Goal: Task Accomplishment & Management: Manage account settings

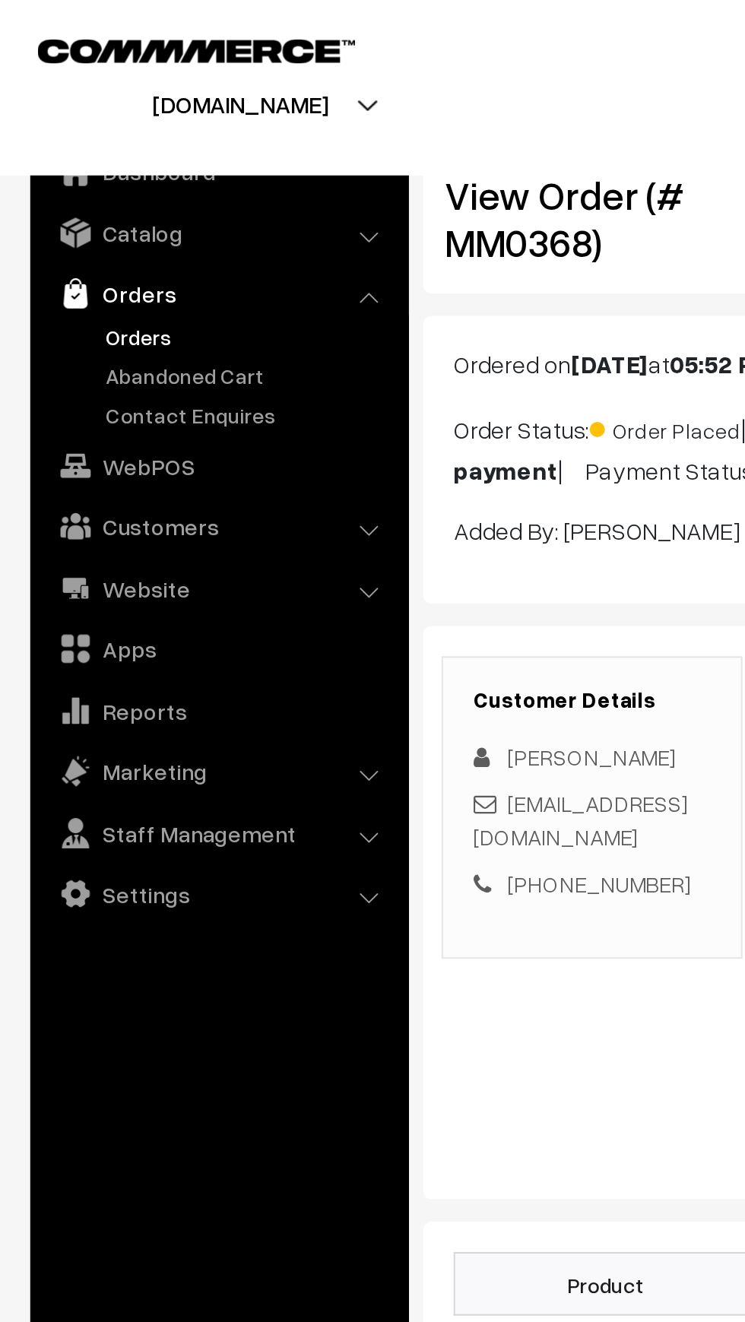
click at [61, 176] on link "Orders" at bounding box center [124, 169] width 150 height 16
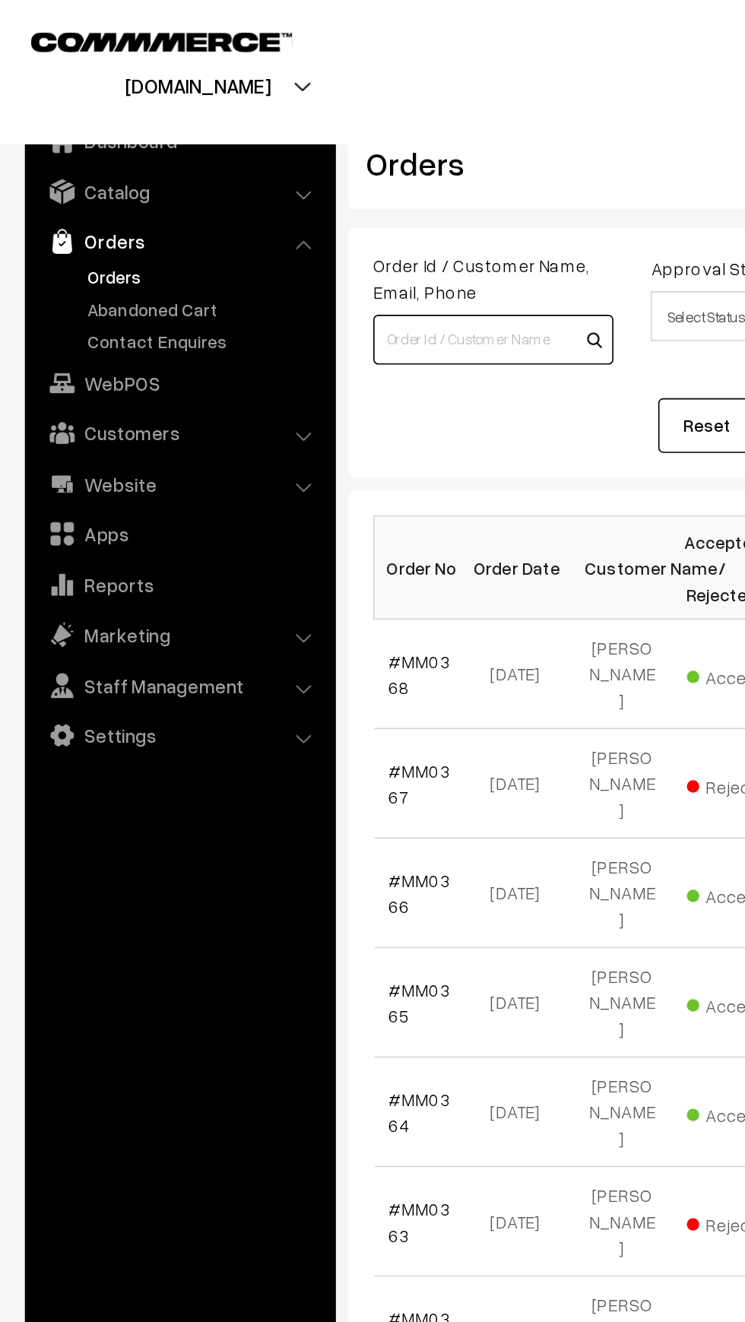
click at [267, 210] on input at bounding box center [301, 207] width 147 height 30
type input "K"
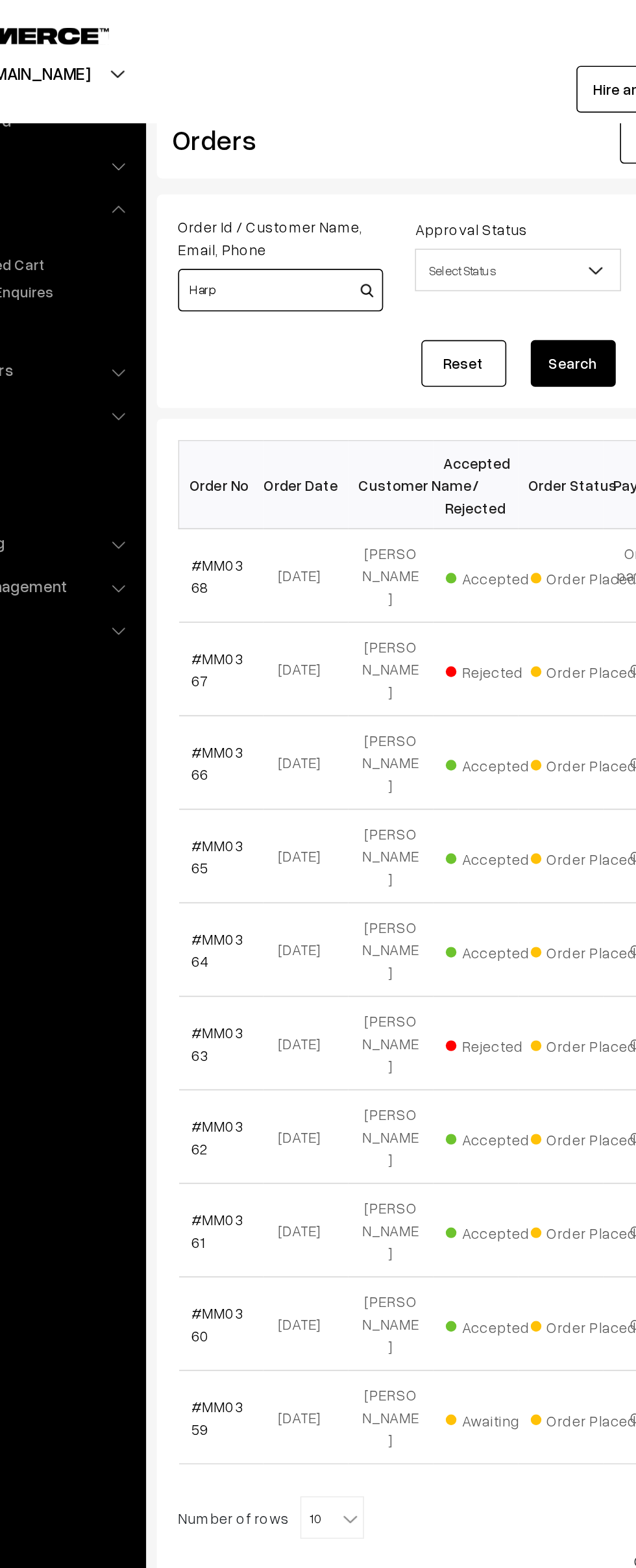
type input "Harp"
click at [423, 232] on button "Search" at bounding box center [435, 221] width 52 height 28
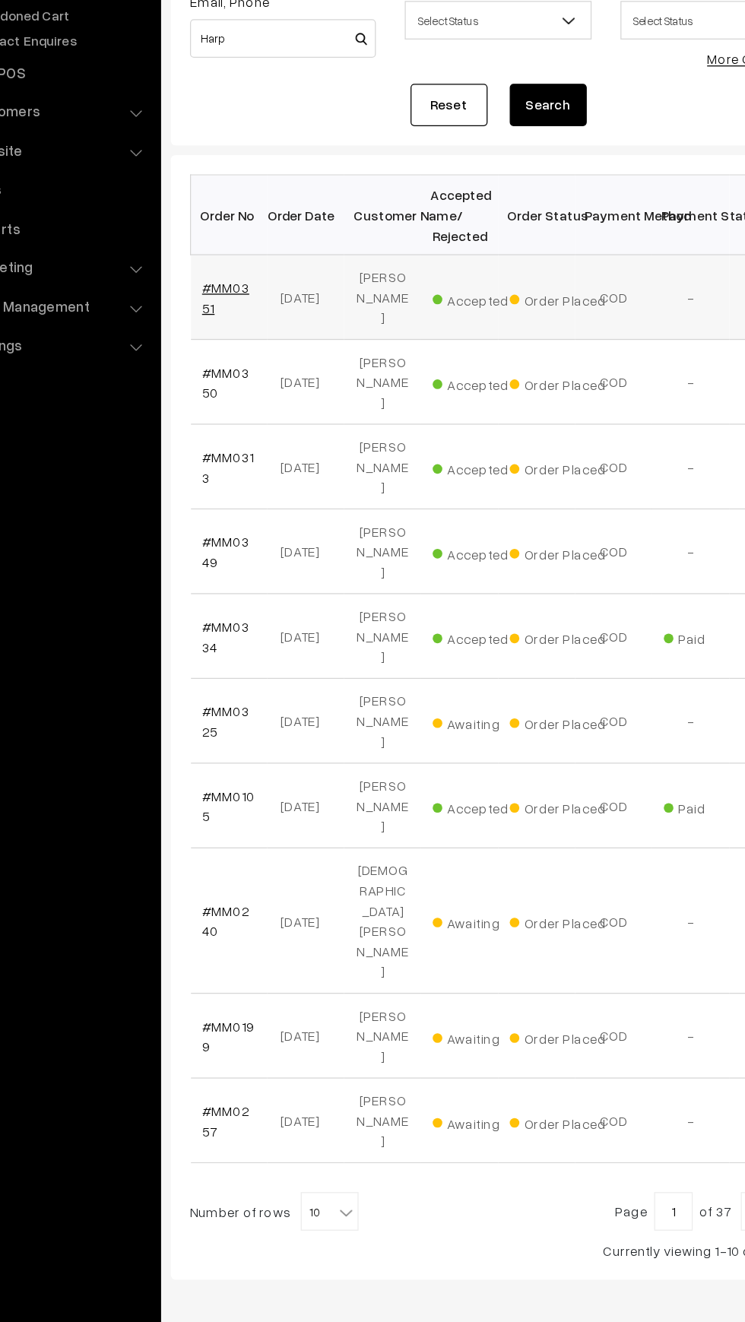
click at [254, 398] on link "#MM0351" at bounding box center [256, 412] width 37 height 29
click at [240, 464] on link "#MM0350" at bounding box center [256, 478] width 37 height 29
click at [239, 531] on link "#MM0313" at bounding box center [258, 545] width 41 height 29
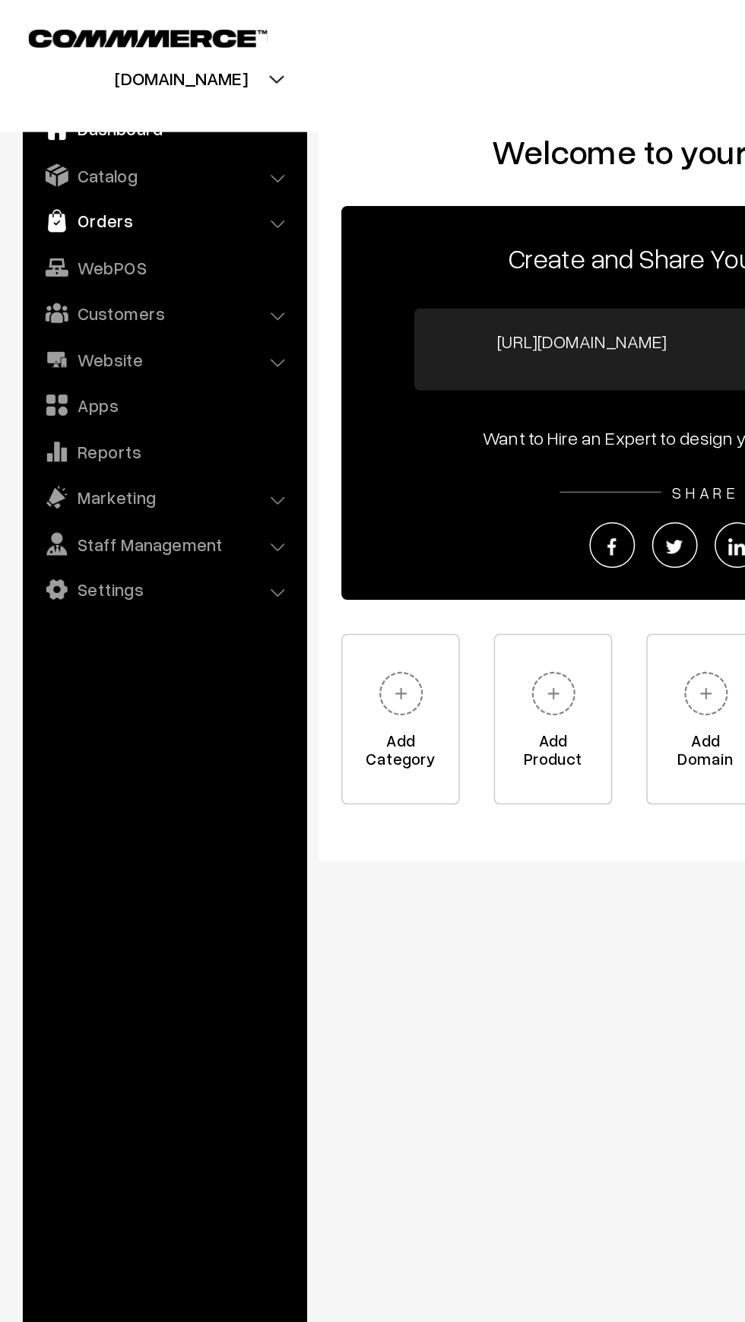
click at [52, 155] on link "Orders" at bounding box center [109, 147] width 181 height 27
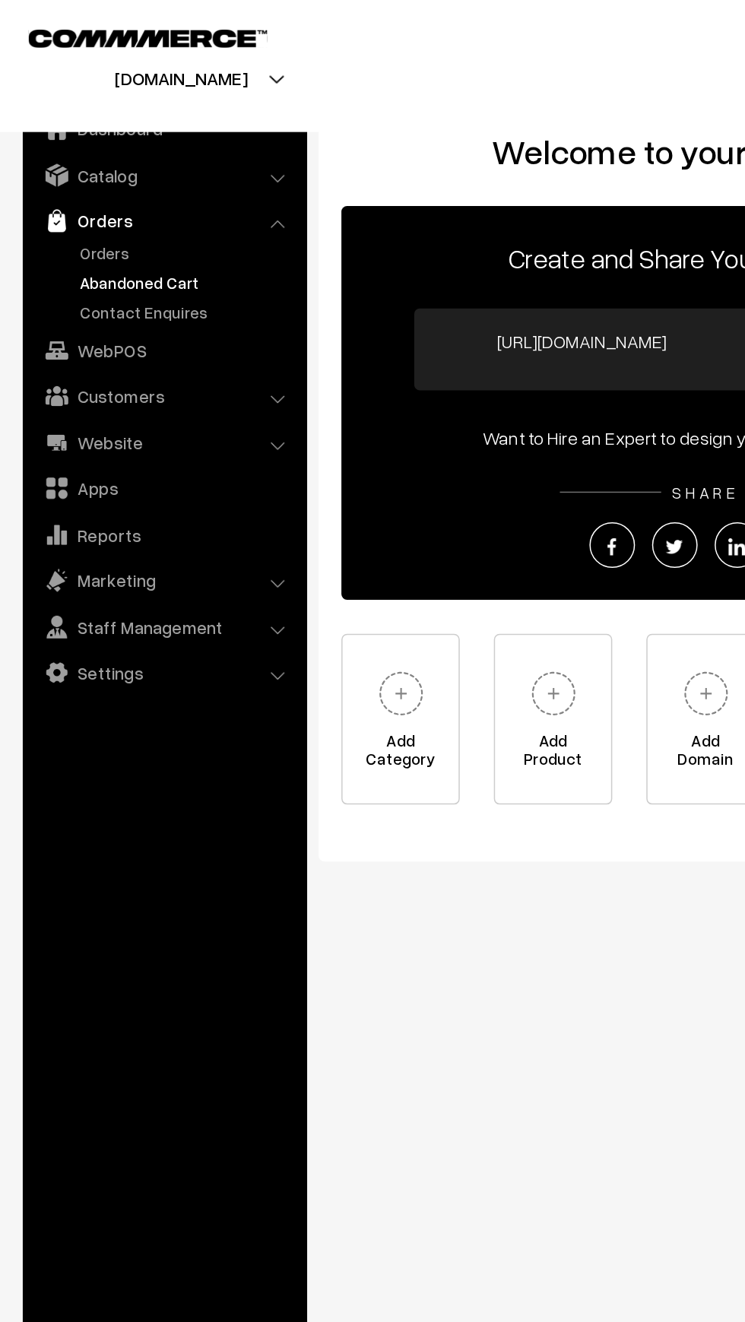
click at [54, 189] on link "Abandoned Cart" at bounding box center [124, 189] width 150 height 16
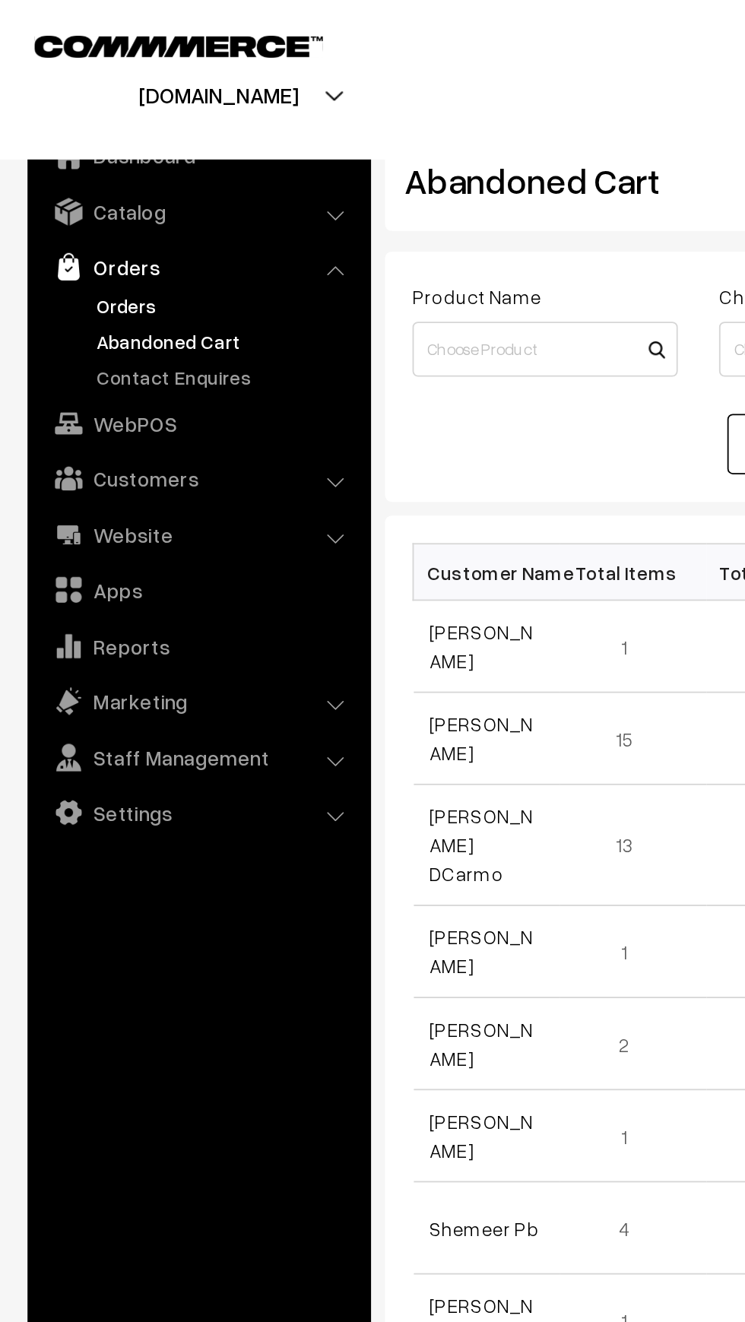
click at [53, 174] on link "Orders" at bounding box center [124, 169] width 150 height 16
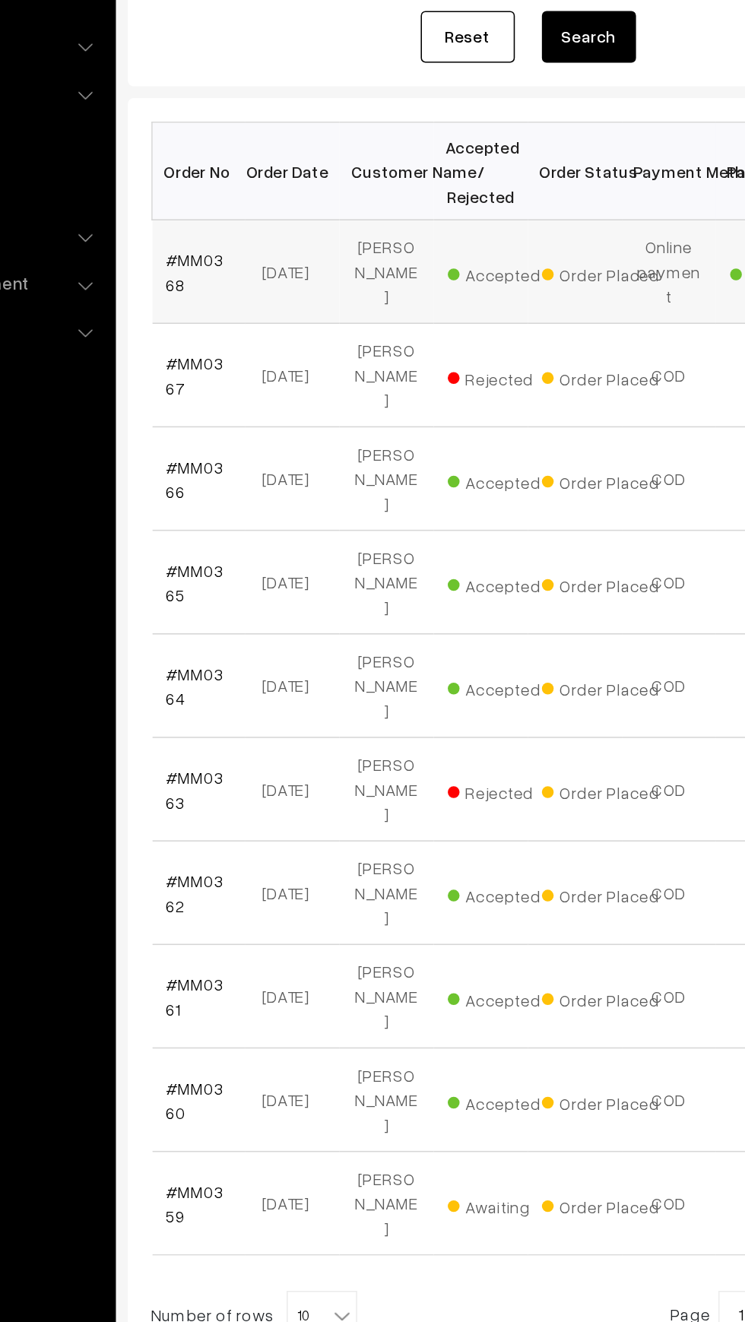
click at [261, 420] on td "#MM0368" at bounding box center [259, 412] width 61 height 67
click at [241, 398] on link "#MM0368" at bounding box center [256, 412] width 37 height 29
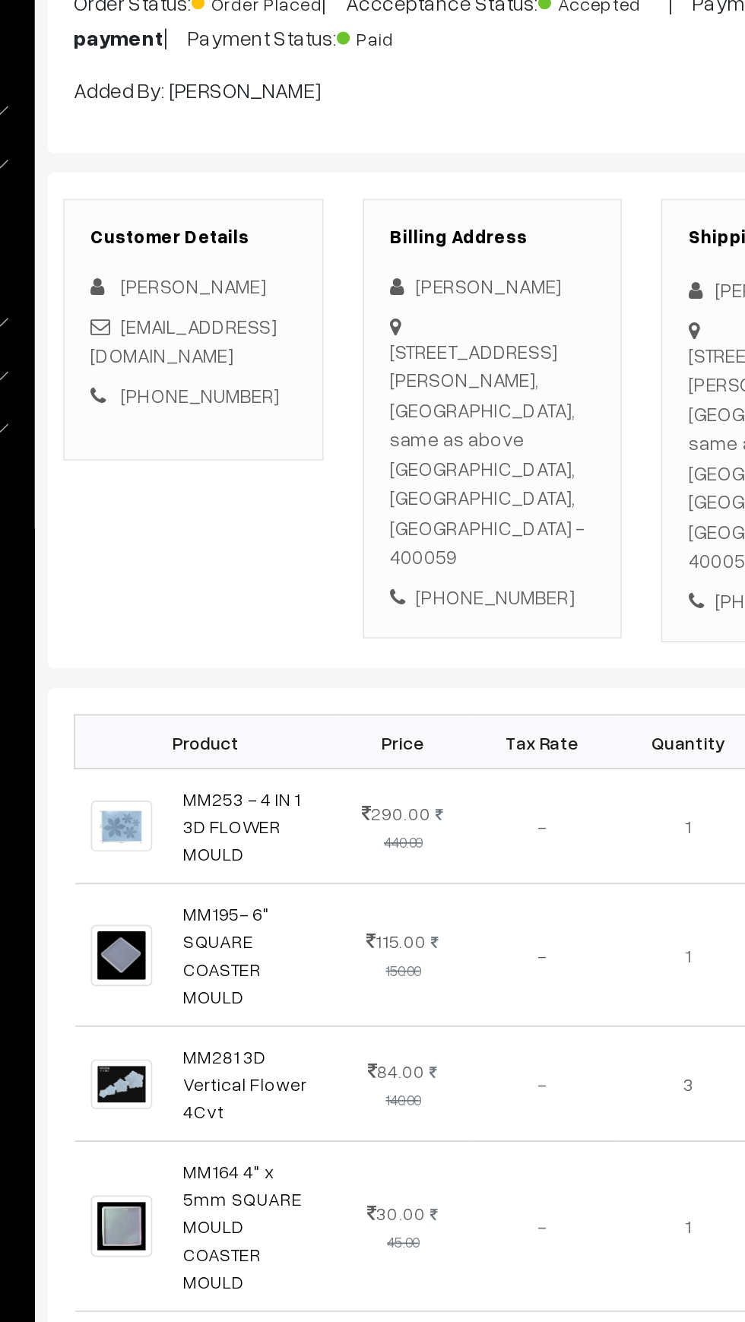
scroll to position [11, 0]
